Goal: Transaction & Acquisition: Download file/media

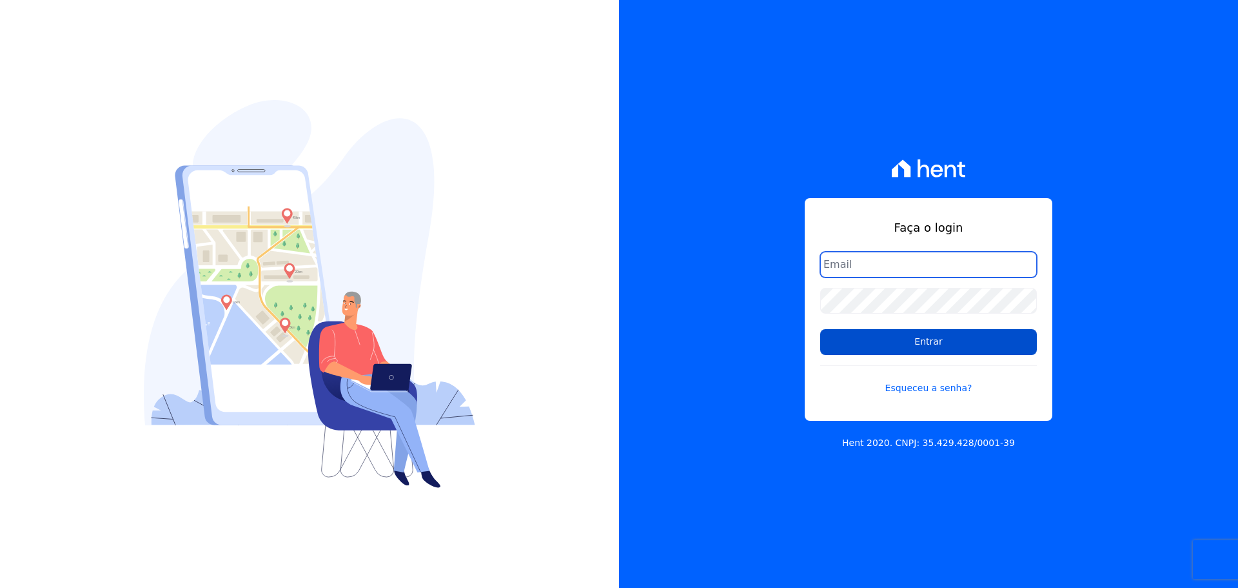
type input "raquel.pradie@porto5.com.br"
click at [950, 339] on input "Entrar" at bounding box center [929, 342] width 217 height 26
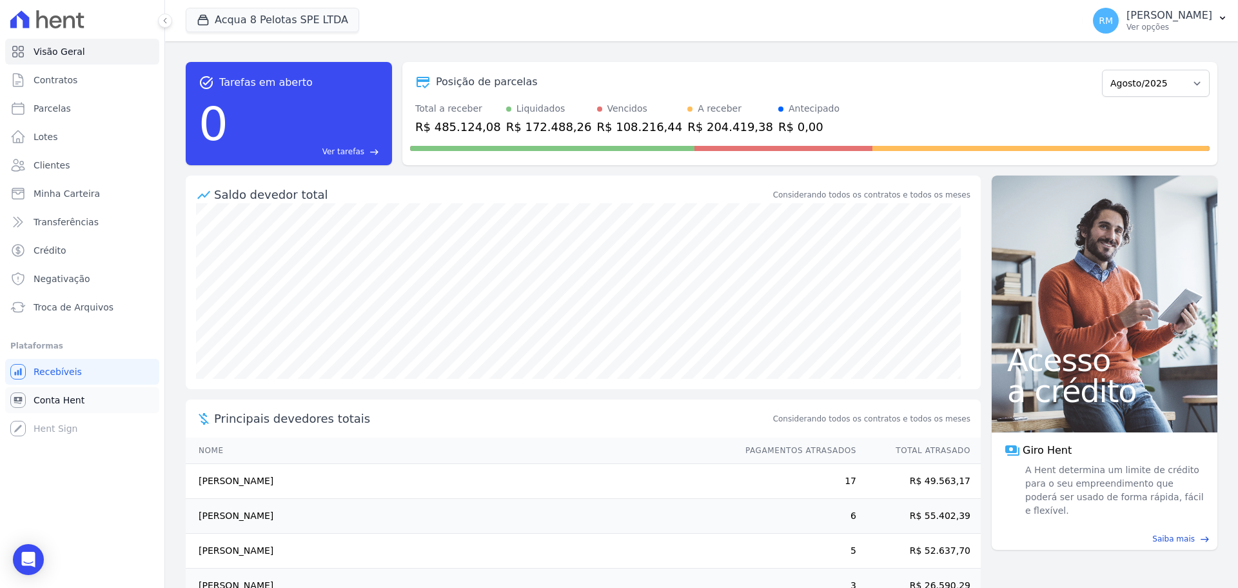
click at [47, 399] on span "Conta Hent" at bounding box center [59, 399] width 51 height 13
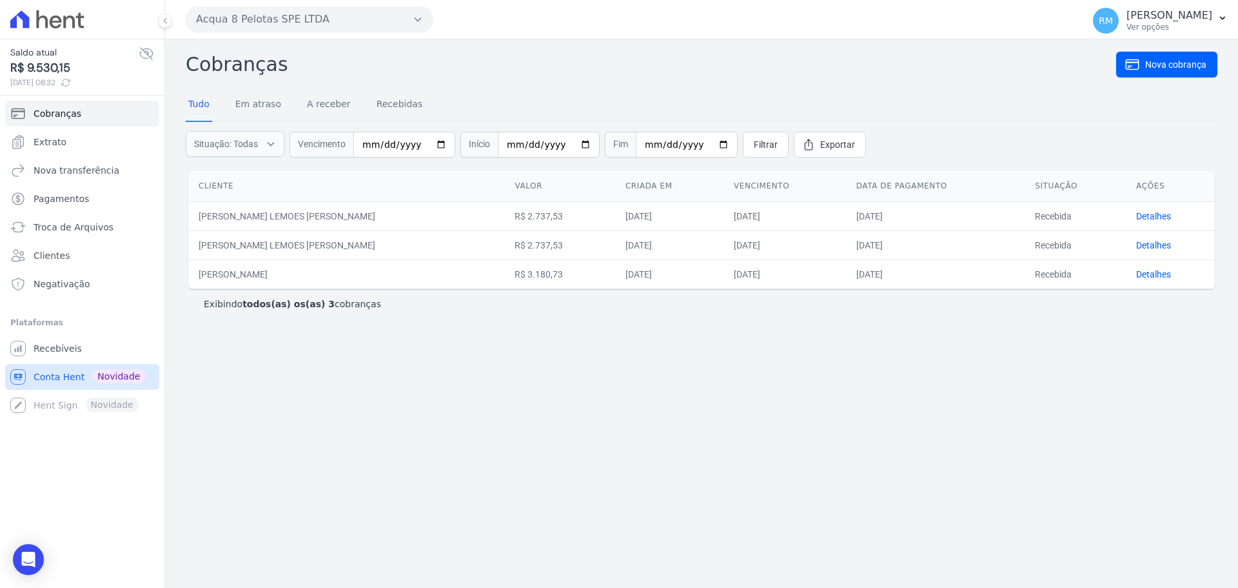
click at [55, 374] on span "Conta Hent" at bounding box center [59, 376] width 51 height 13
click at [96, 371] on span "Novidade" at bounding box center [118, 376] width 53 height 14
drag, startPoint x: 52, startPoint y: 141, endPoint x: 233, endPoint y: 263, distance: 218.4
click at [52, 142] on span "Extrato" at bounding box center [50, 141] width 33 height 13
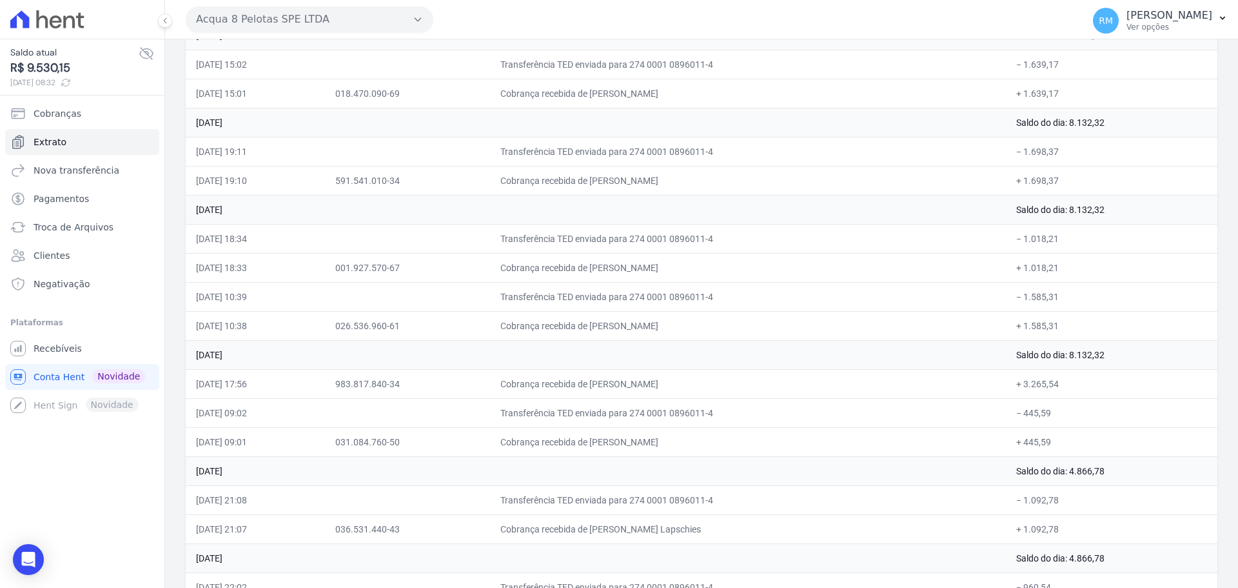
scroll to position [1312, 0]
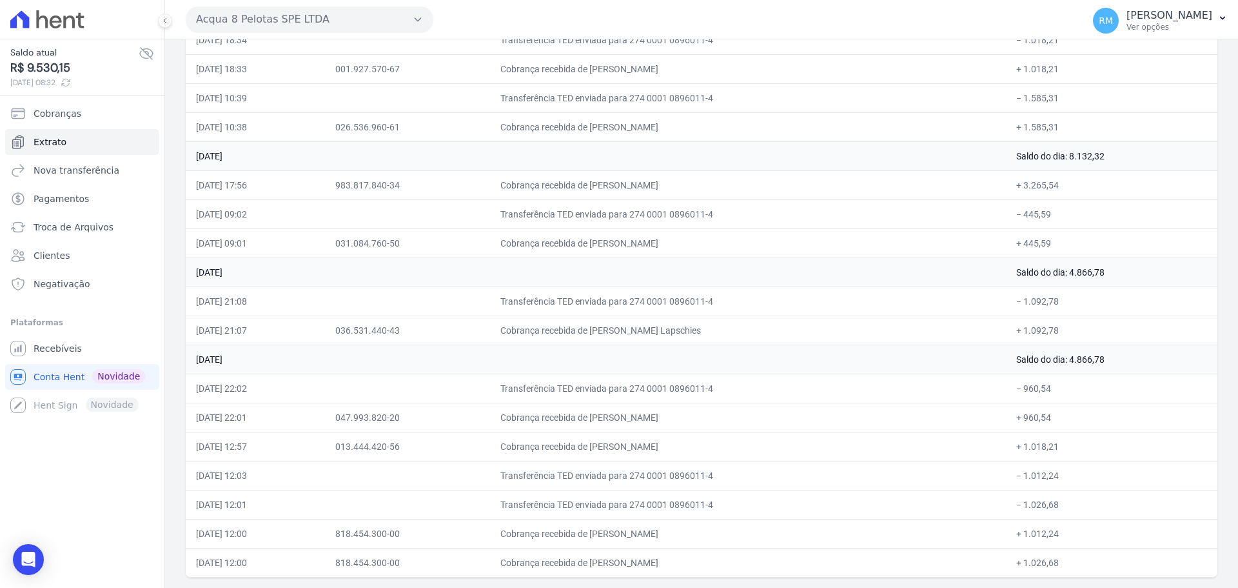
drag, startPoint x: 197, startPoint y: 217, endPoint x: 250, endPoint y: 611, distance: 397.7
click at [250, 587] on html "Saldo atual R$ 9.530,15 [DATE] 08:32 Cobranças Extrato Nova transferência Pagam…" at bounding box center [619, 294] width 1238 height 588
click at [167, 22] on icon at bounding box center [165, 21] width 8 height 8
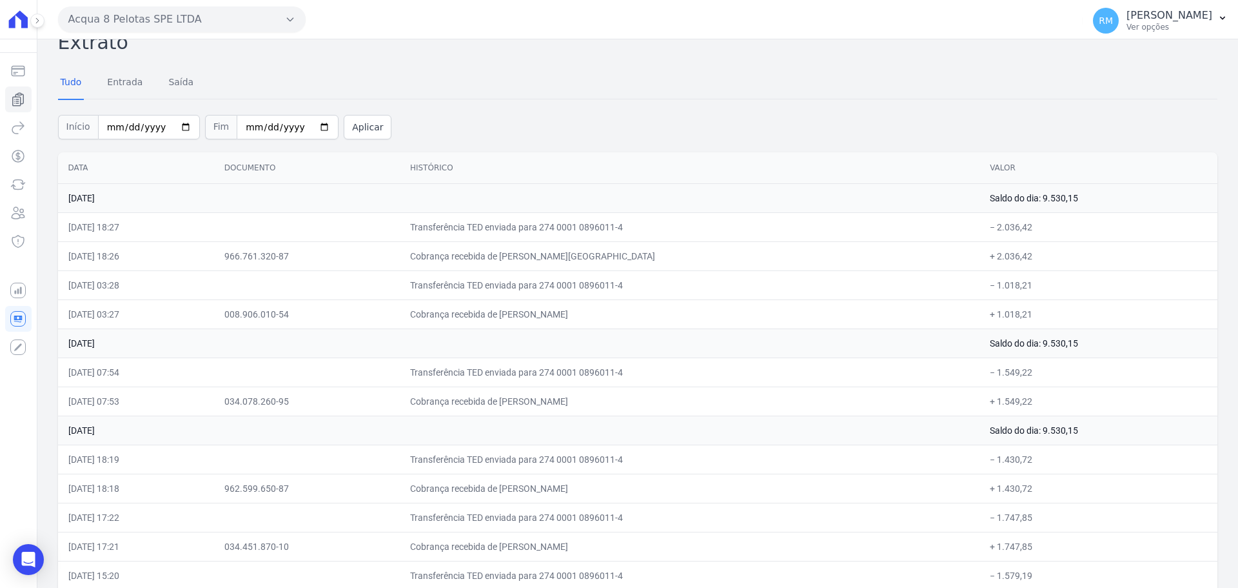
scroll to position [0, 0]
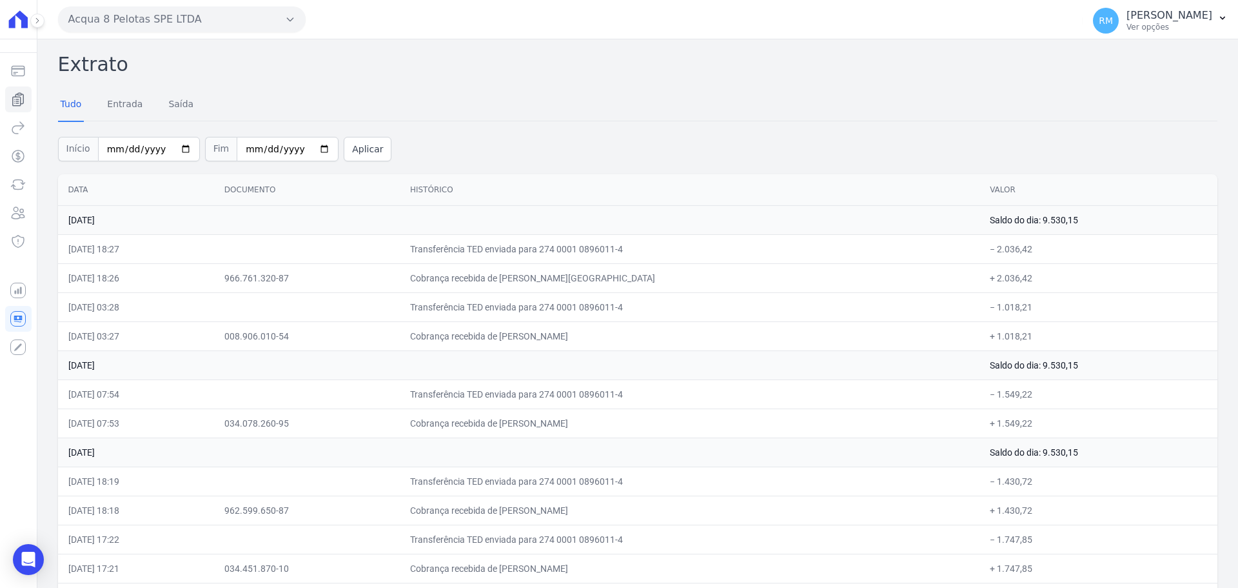
click at [277, 26] on button "Acqua 8 Pelotas SPE LTDA" at bounding box center [182, 19] width 248 height 26
click at [223, 92] on div "ACQUA LIFE CLUB" at bounding box center [182, 98] width 248 height 24
click at [197, 106] on div "ACQUA LIFE CLUB" at bounding box center [182, 98] width 248 height 24
click at [225, 101] on div "ACQUA LIFE CLUB" at bounding box center [182, 98] width 248 height 24
click at [141, 100] on label "ACQUA LIFE CLUB" at bounding box center [119, 98] width 80 height 14
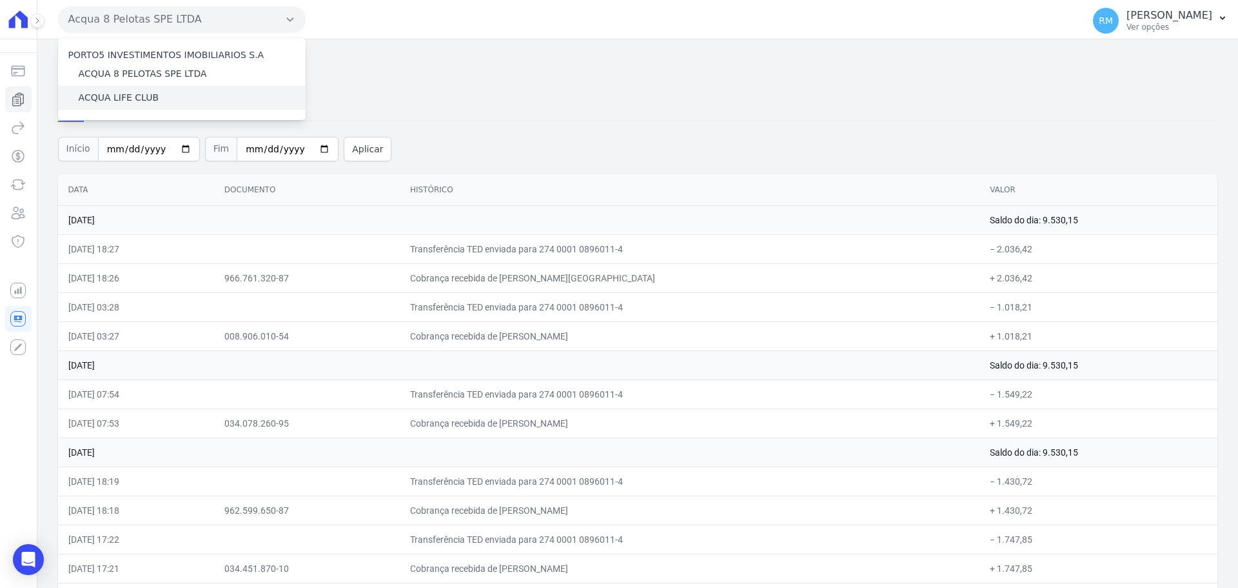
click at [0, 0] on input "ACQUA LIFE CLUB" at bounding box center [0, 0] width 0 height 0
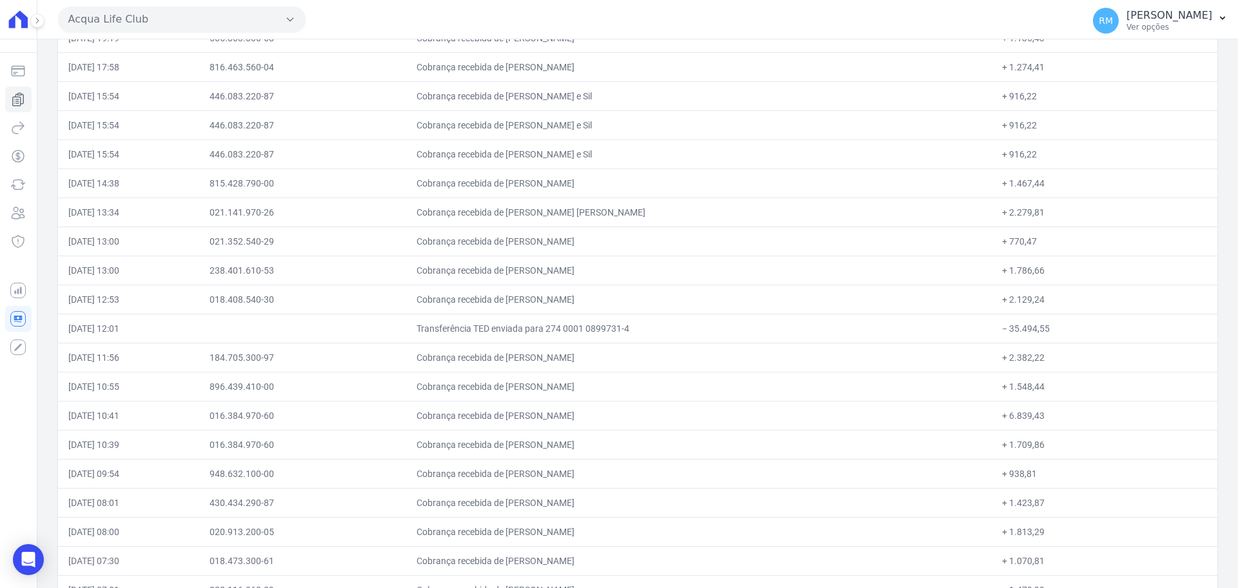
scroll to position [5898, 0]
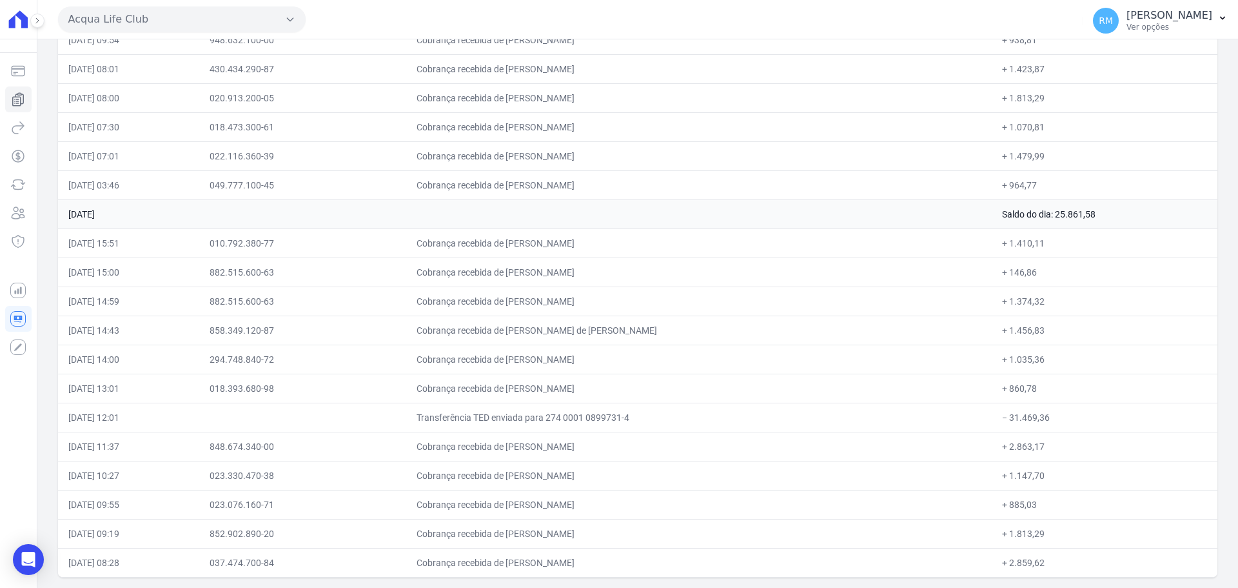
drag, startPoint x: 68, startPoint y: 216, endPoint x: 84, endPoint y: 581, distance: 364.8
click at [69, 587] on html "Saldo atual R$ 25.160,97 [DATE] 08:40 Cobranças Extrato Nova transferência Paga…" at bounding box center [619, 294] width 1238 height 588
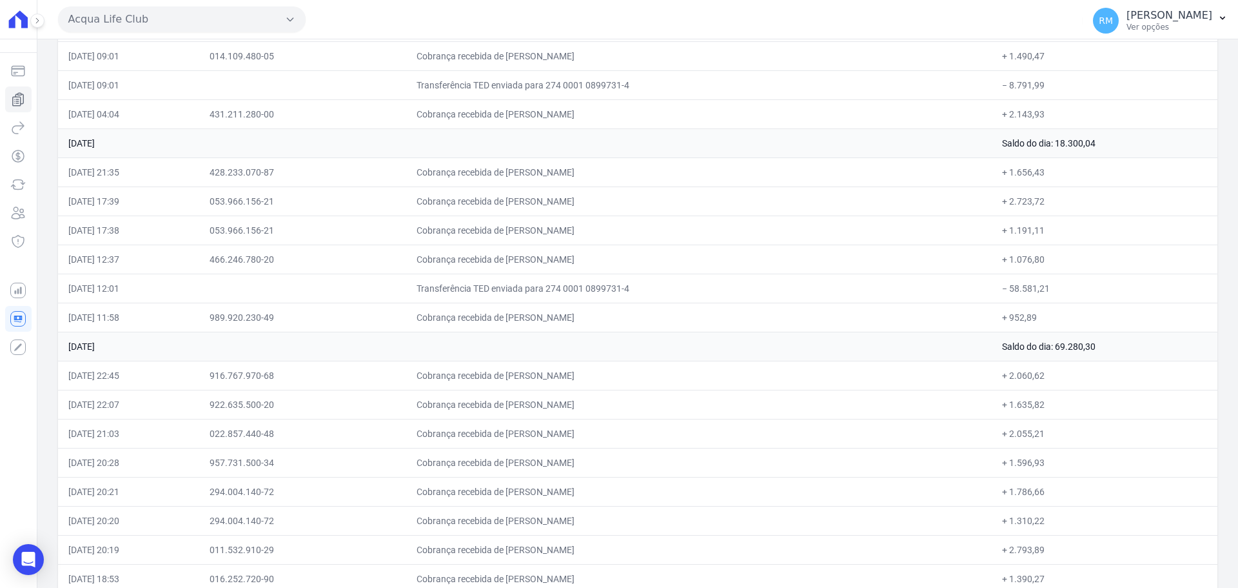
scroll to position [1318, 0]
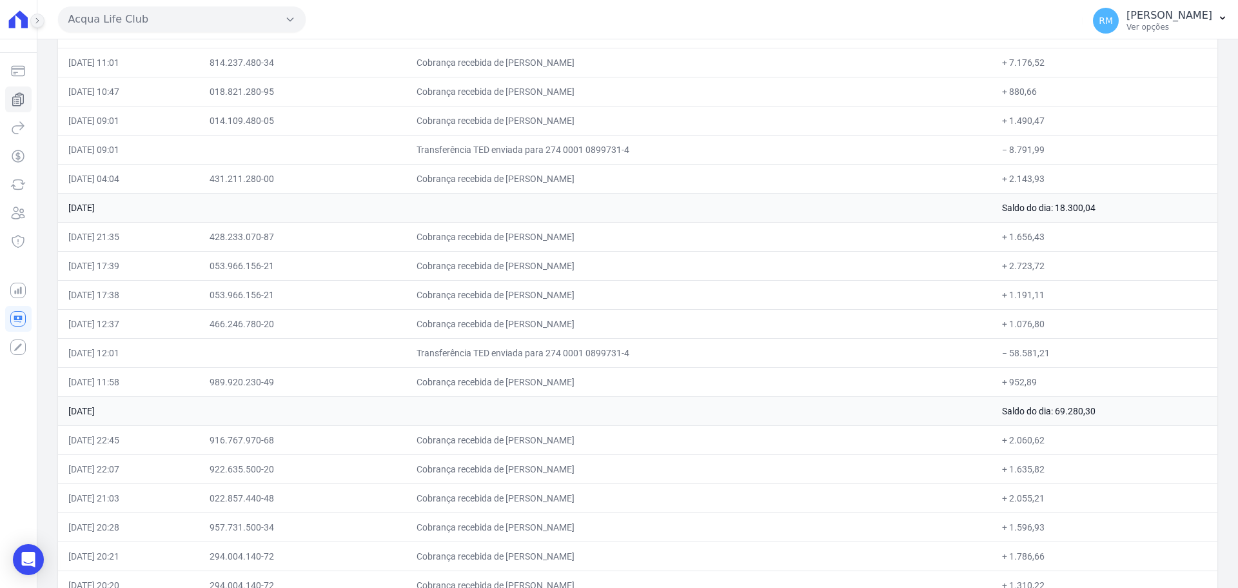
click at [34, 21] on icon at bounding box center [38, 21] width 8 height 8
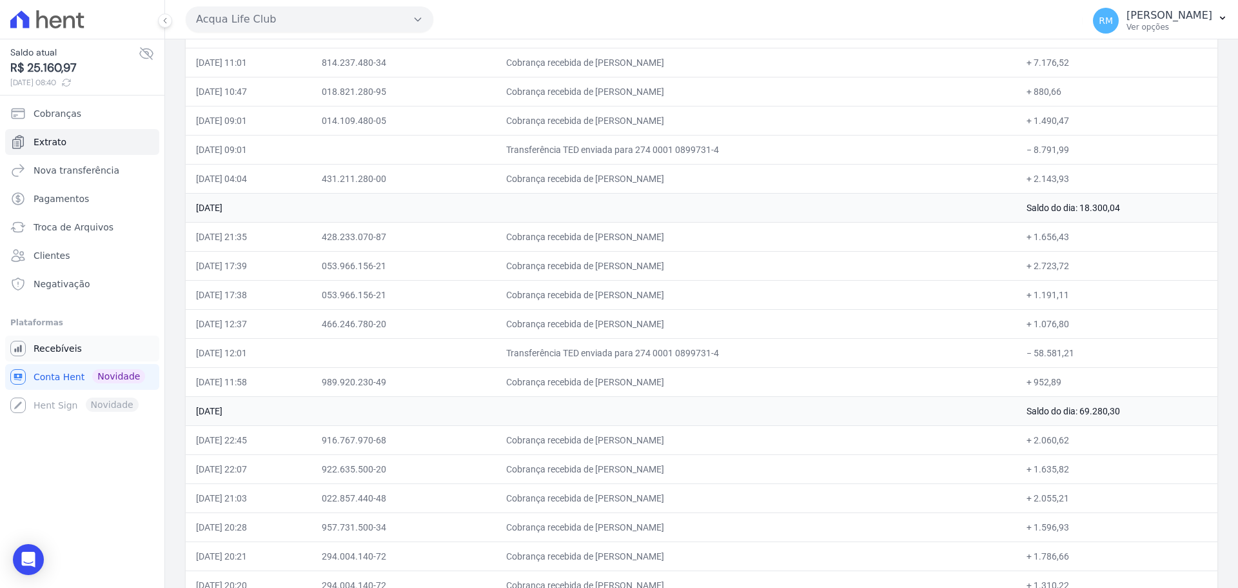
click at [64, 353] on link "Recebíveis" at bounding box center [82, 348] width 154 height 26
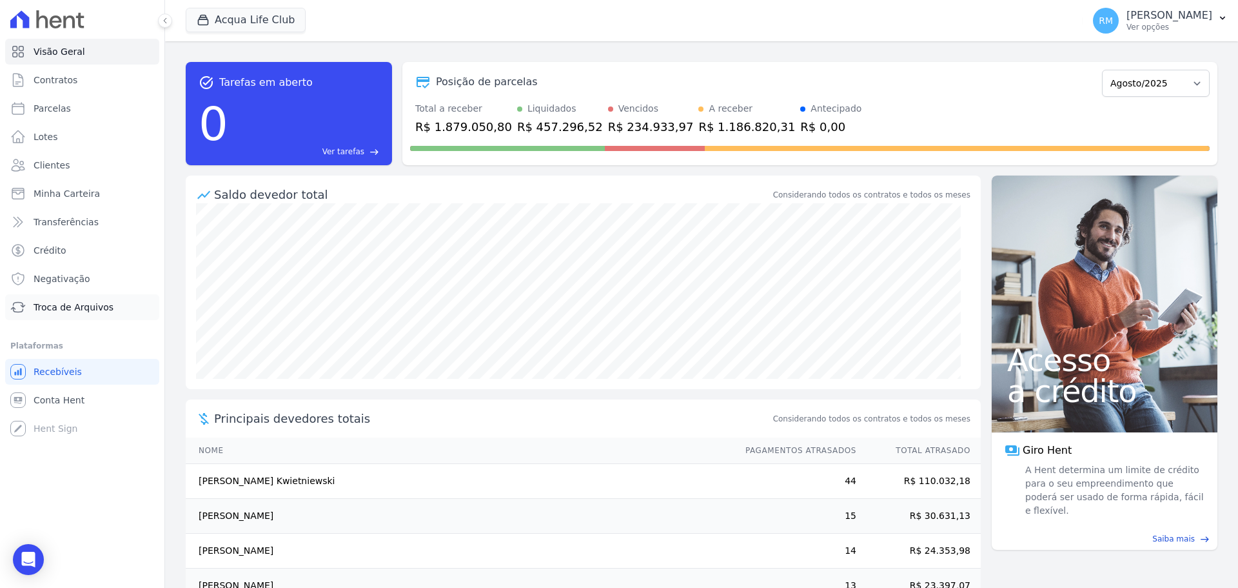
click at [63, 313] on span "Troca de Arquivos" at bounding box center [74, 307] width 80 height 13
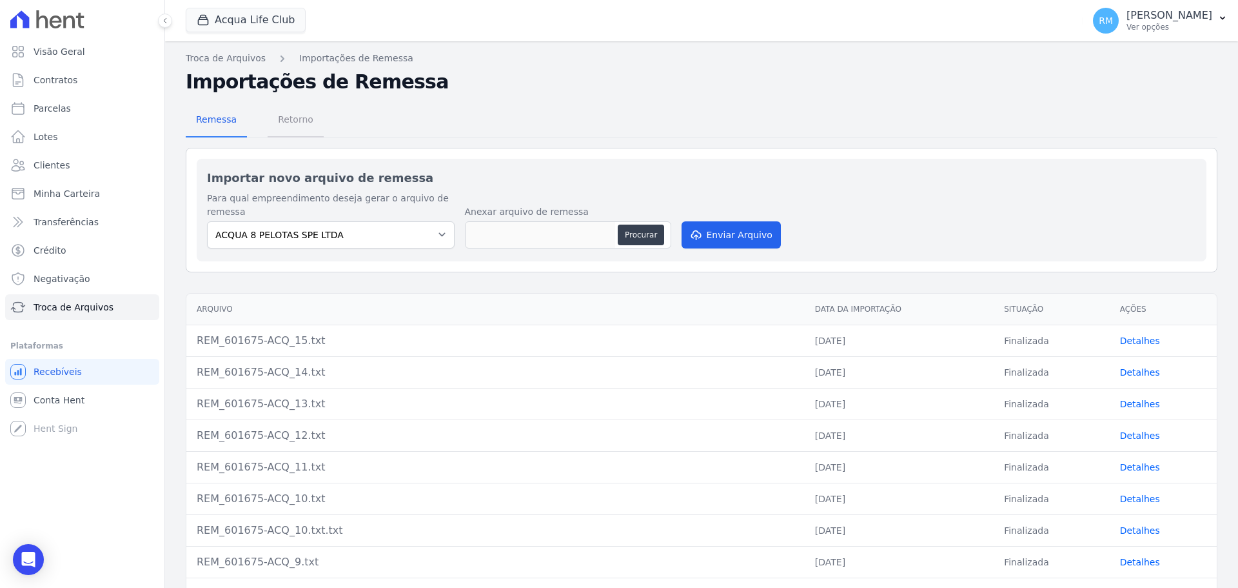
click at [295, 120] on span "Retorno" at bounding box center [295, 119] width 51 height 26
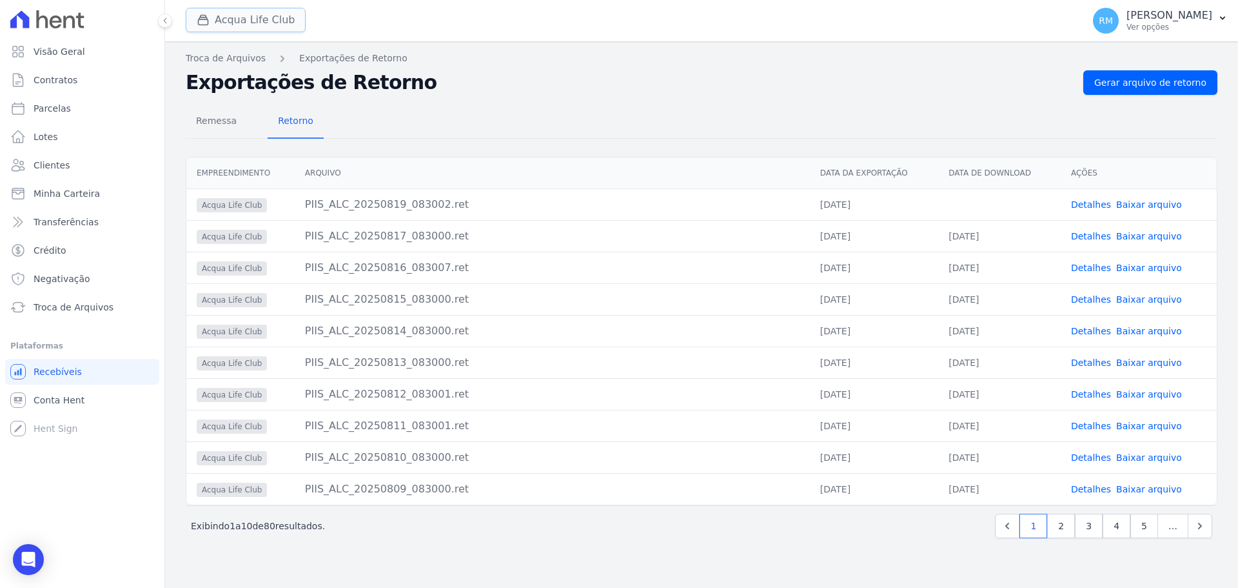
click at [284, 26] on button "Acqua Life Club" at bounding box center [246, 20] width 120 height 25
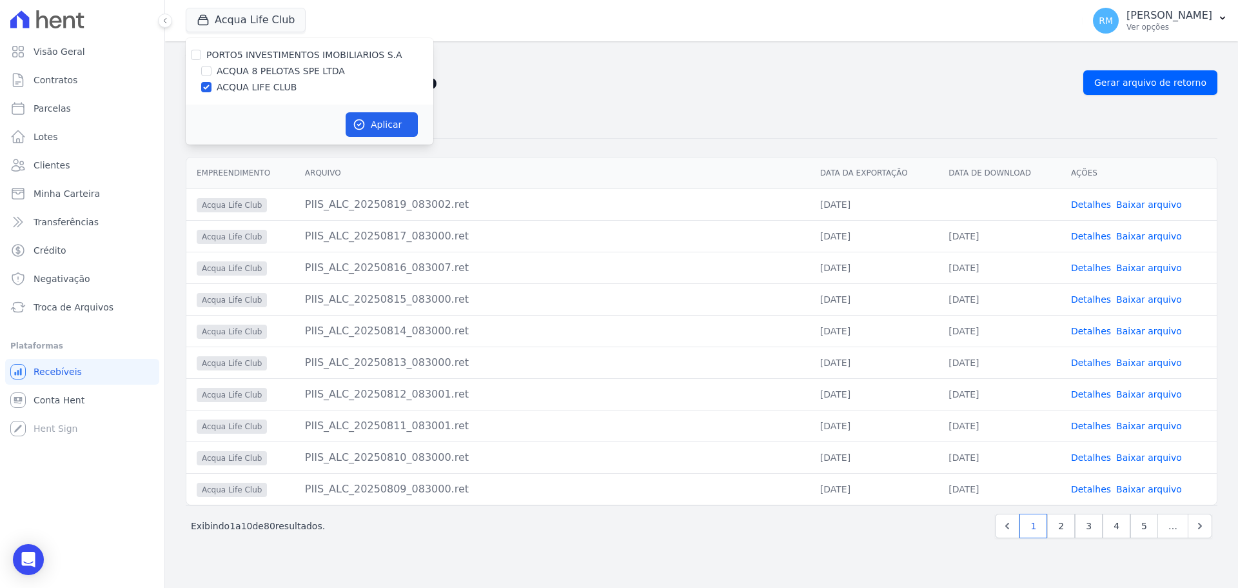
click at [276, 75] on label "ACQUA 8 PELOTAS SPE LTDA" at bounding box center [281, 72] width 128 height 14
click at [212, 75] on input "ACQUA 8 PELOTAS SPE LTDA" at bounding box center [206, 71] width 10 height 10
checkbox input "true"
drag, startPoint x: 354, startPoint y: 134, endPoint x: 372, endPoint y: 134, distance: 17.4
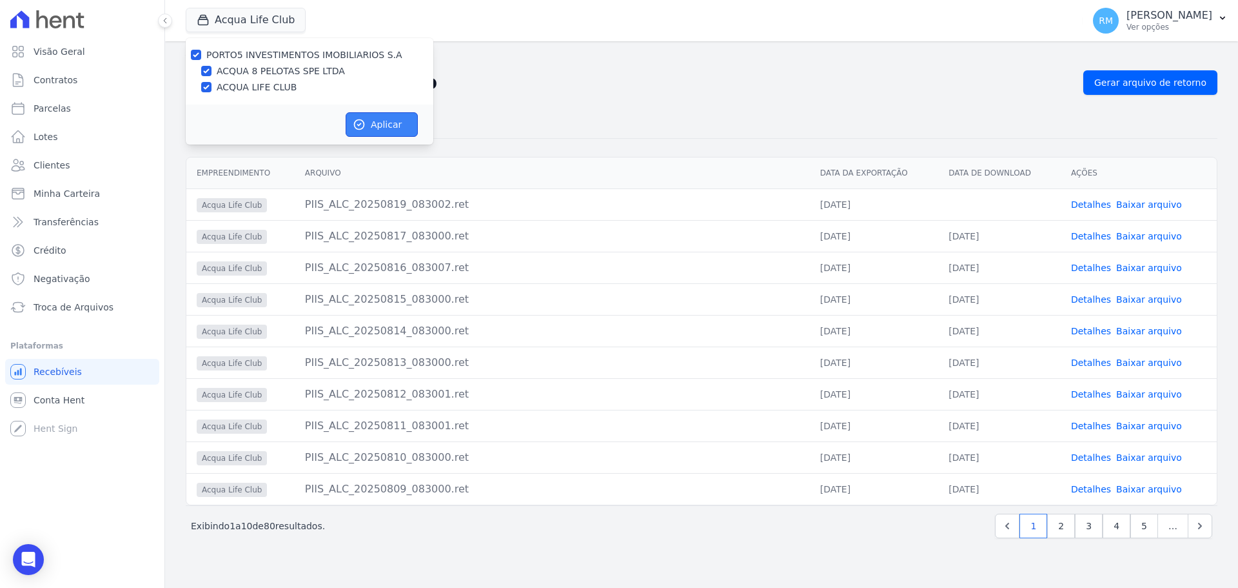
click at [368, 134] on button "Aplicar" at bounding box center [382, 124] width 72 height 25
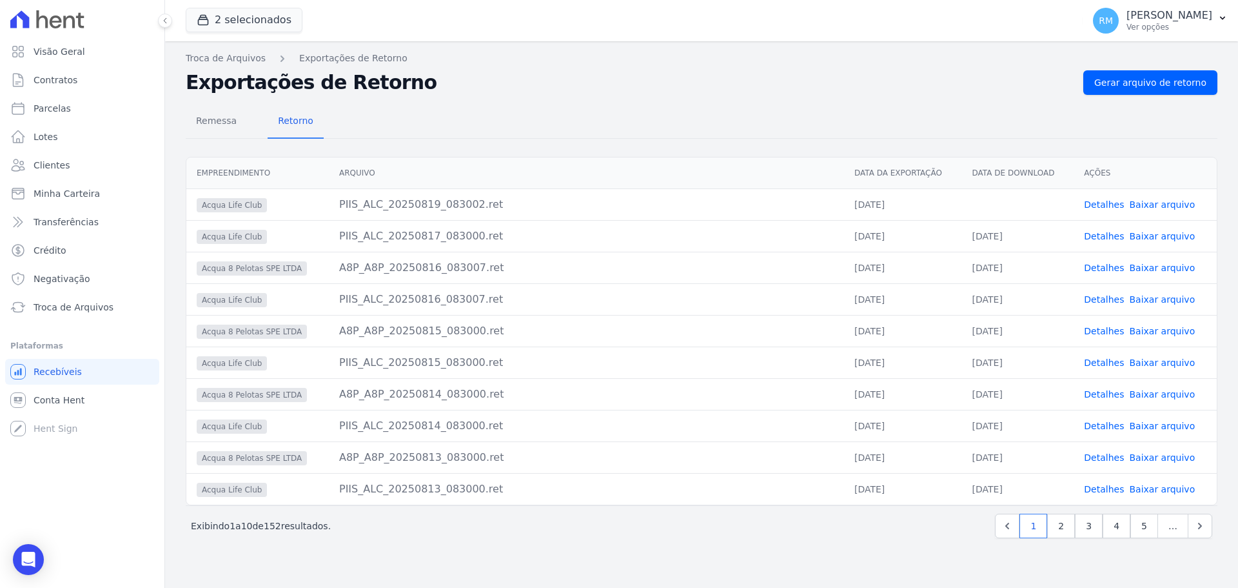
click at [1153, 205] on link "Baixar arquivo" at bounding box center [1162, 204] width 66 height 10
